Goal: Task Accomplishment & Management: Manage account settings

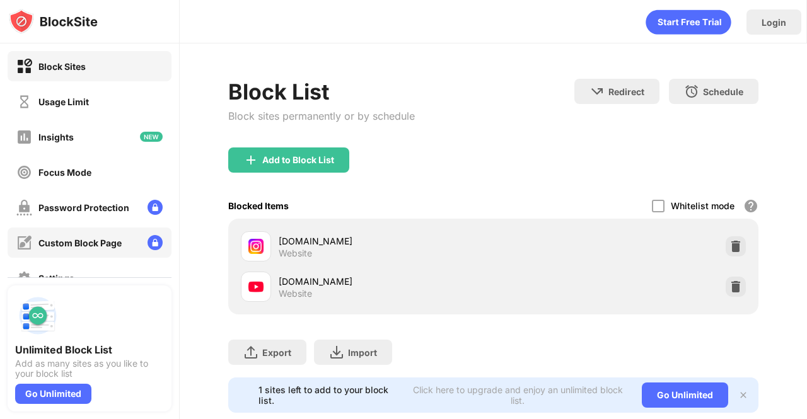
scroll to position [135, 0]
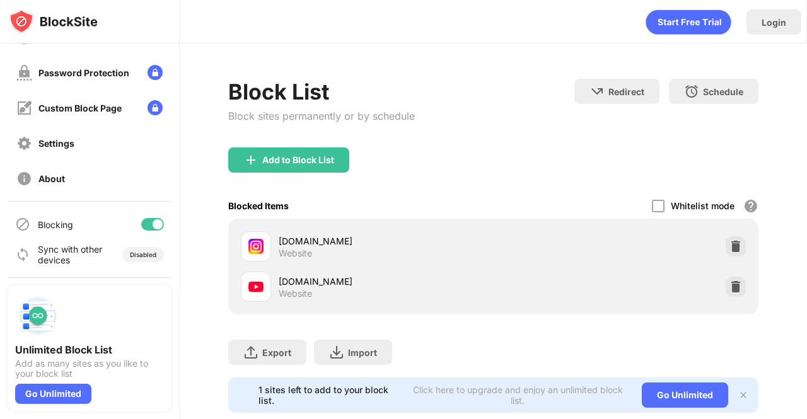
click at [153, 228] on div at bounding box center [158, 225] width 10 height 10
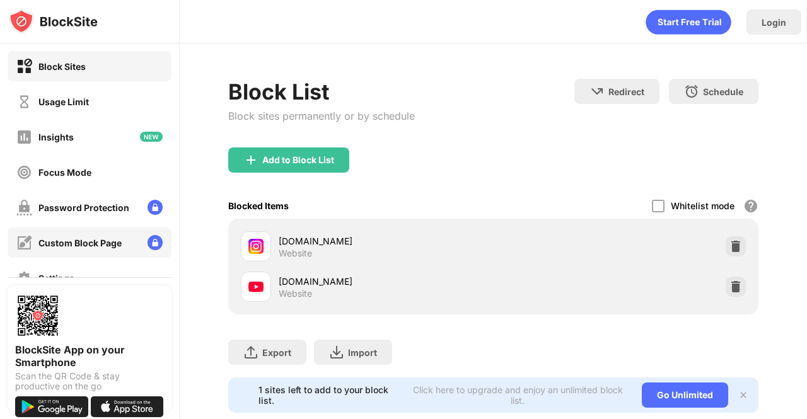
scroll to position [135, 0]
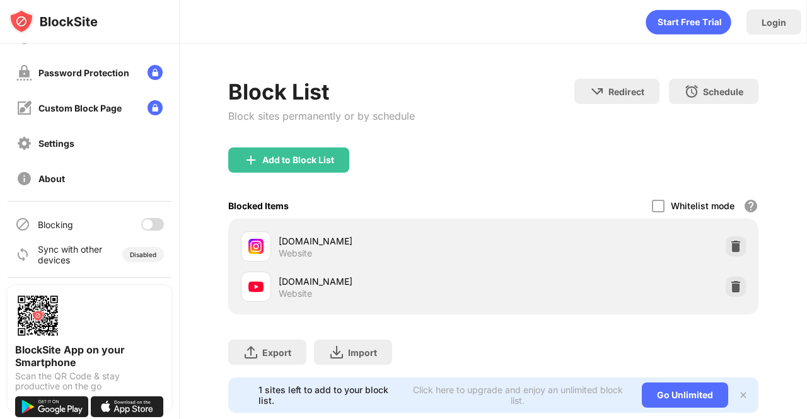
click at [143, 225] on div at bounding box center [148, 225] width 10 height 10
